Goal: Check status: Check status

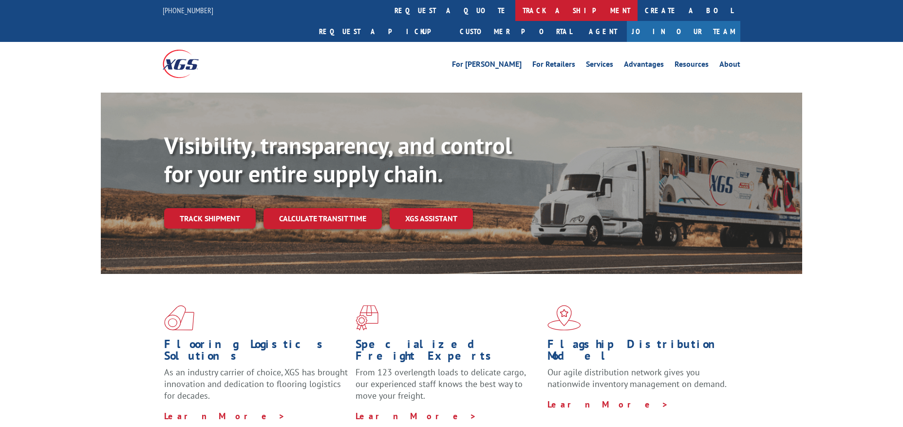
click at [515, 14] on link "track a shipment" at bounding box center [576, 10] width 122 height 21
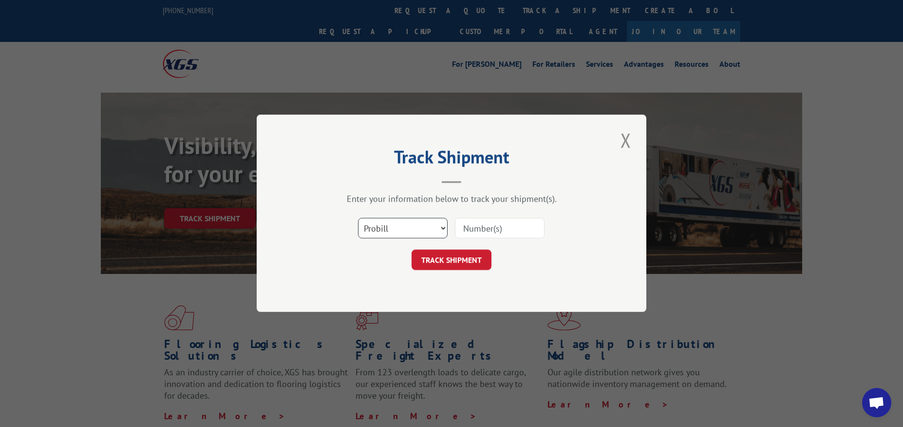
click at [394, 230] on select "Select category... Probill BOL PO" at bounding box center [403, 228] width 90 height 20
select select "bol"
click at [358, 218] on select "Select category... Probill BOL PO" at bounding box center [403, 228] width 90 height 20
click at [490, 229] on input at bounding box center [500, 228] width 90 height 20
paste input "3353547"
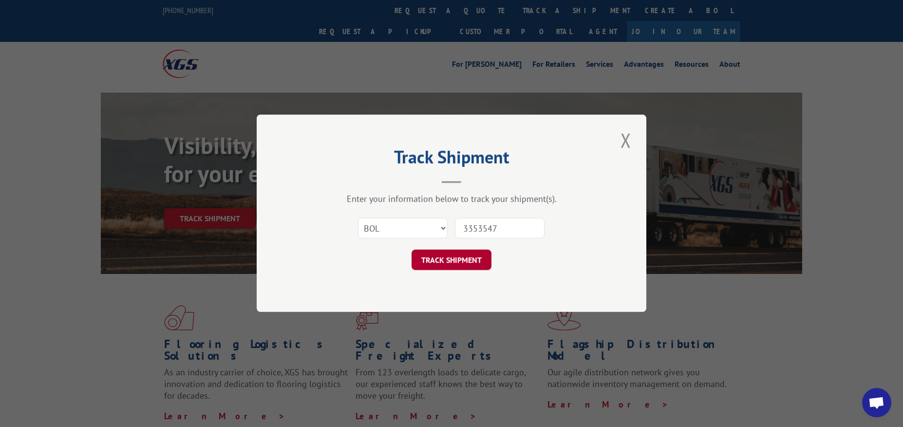
type input "3353547"
click at [465, 251] on button "TRACK SHIPMENT" at bounding box center [452, 260] width 80 height 20
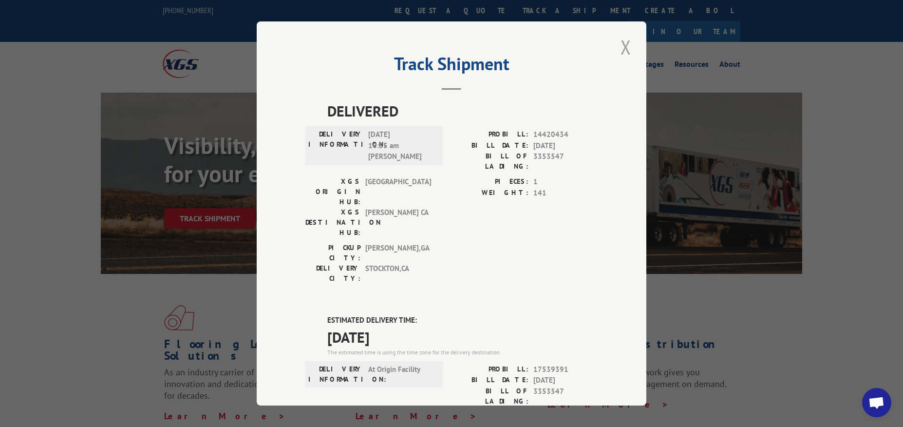
click at [621, 47] on button "Close modal" at bounding box center [626, 47] width 17 height 27
